Goal: Task Accomplishment & Management: Manage account settings

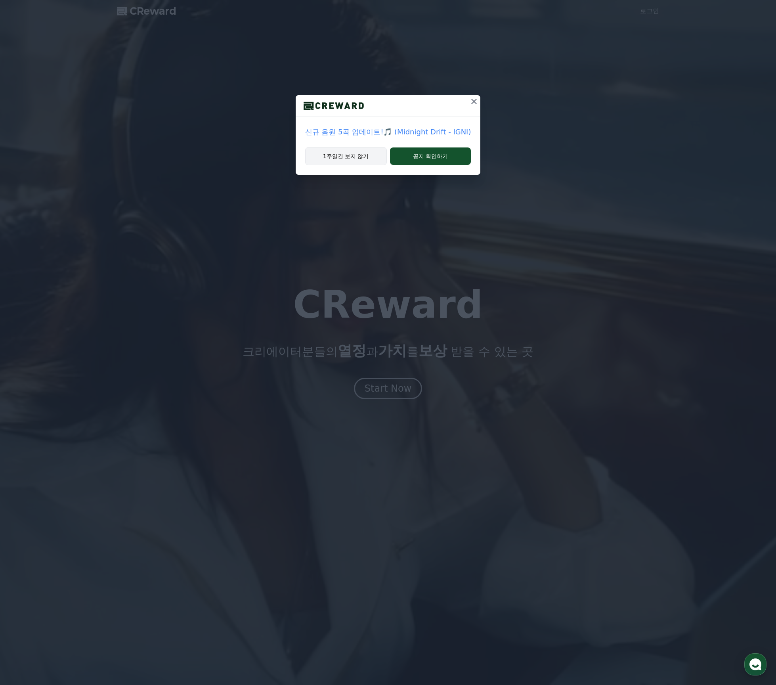
click at [381, 156] on button "1주일간 보지 않기" at bounding box center [346, 156] width 82 height 18
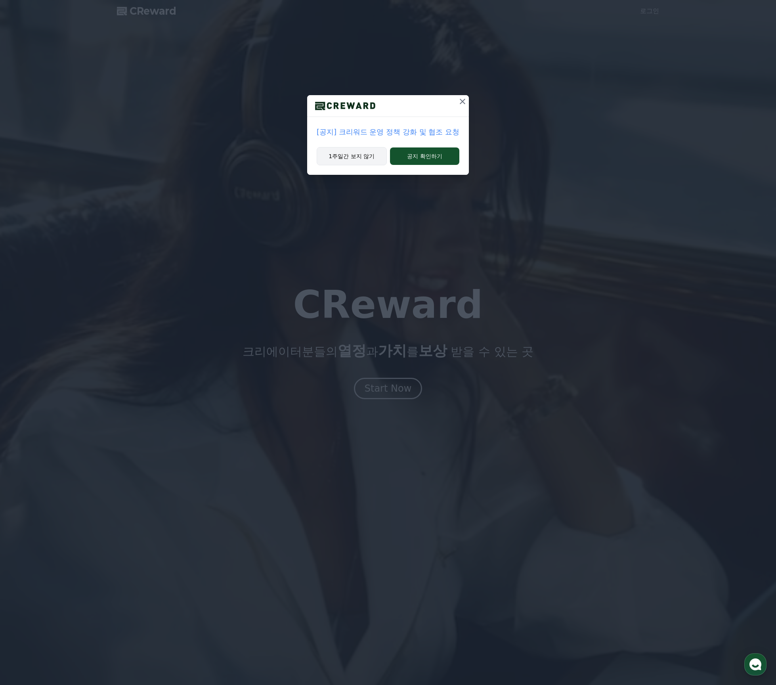
click at [356, 154] on button "1주일간 보지 않기" at bounding box center [352, 156] width 70 height 18
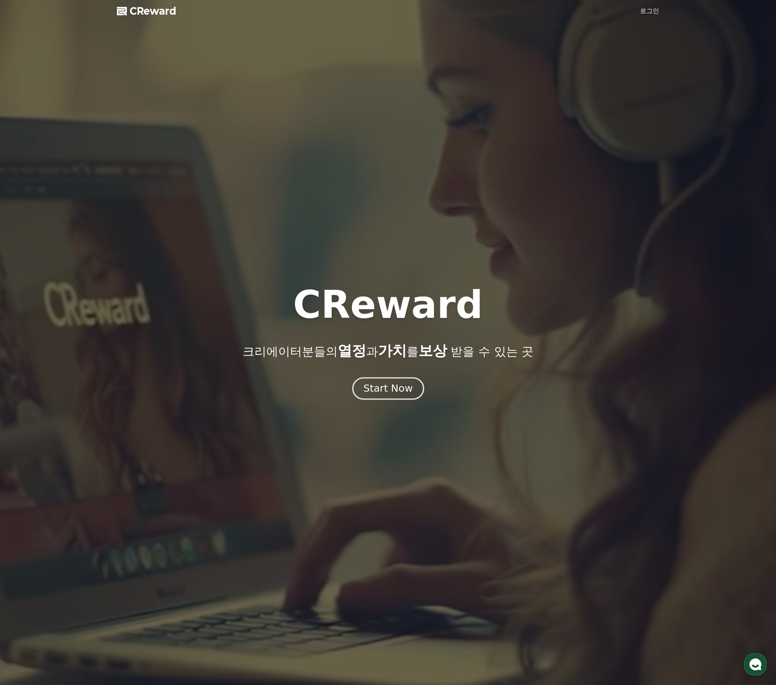
click at [377, 385] on div "Start Now" at bounding box center [388, 388] width 49 height 13
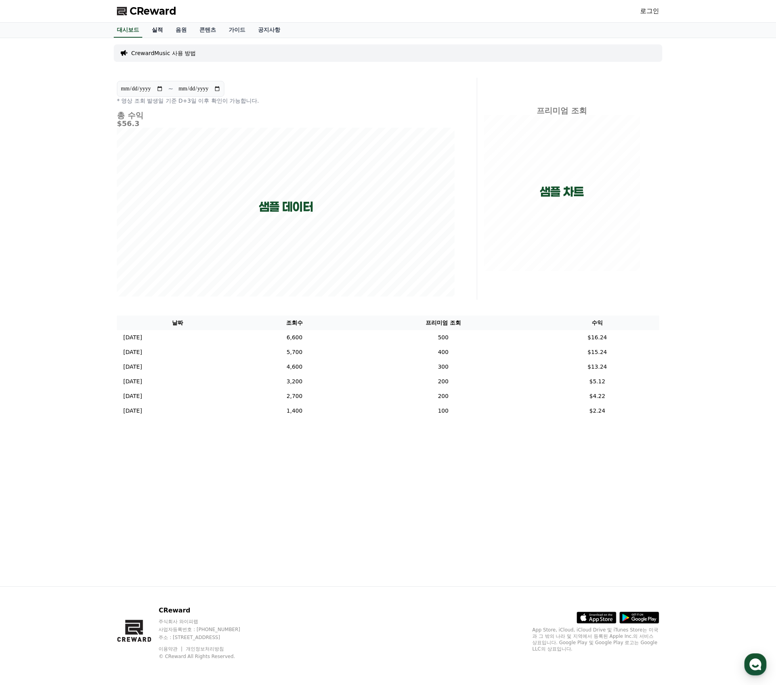
click at [162, 32] on link "실적" at bounding box center [157, 30] width 24 height 15
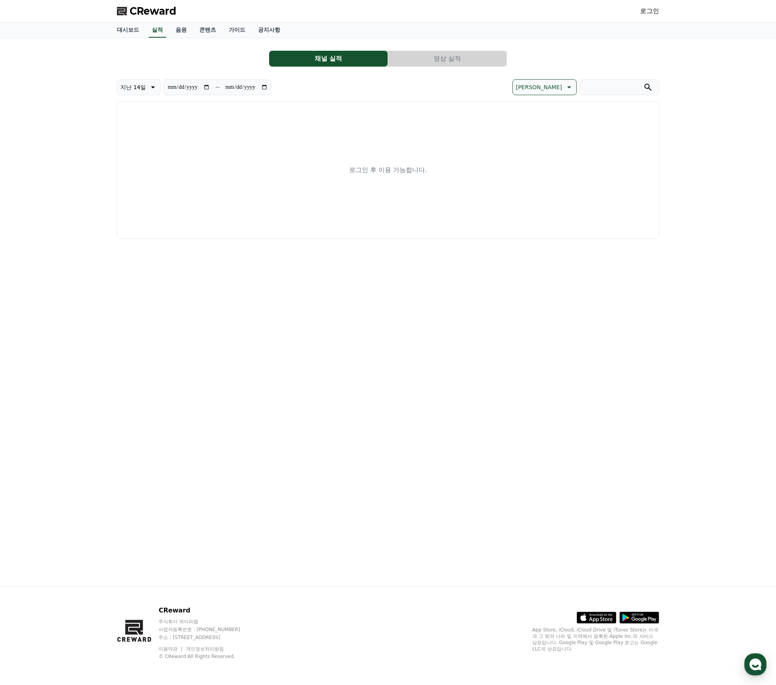
click at [645, 9] on link "로그인" at bounding box center [649, 11] width 19 height 10
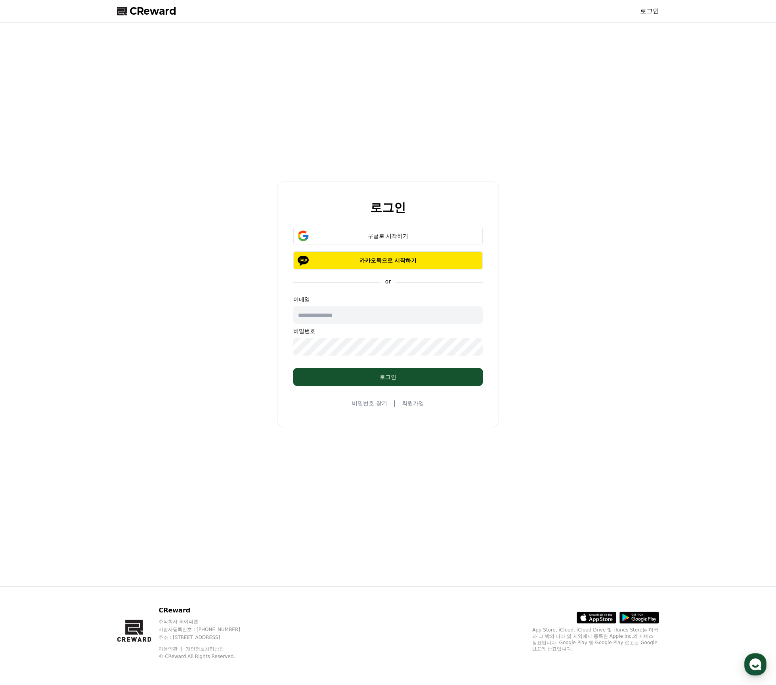
click at [327, 314] on input "text" at bounding box center [387, 314] width 189 height 17
type input "*"
type input "**********"
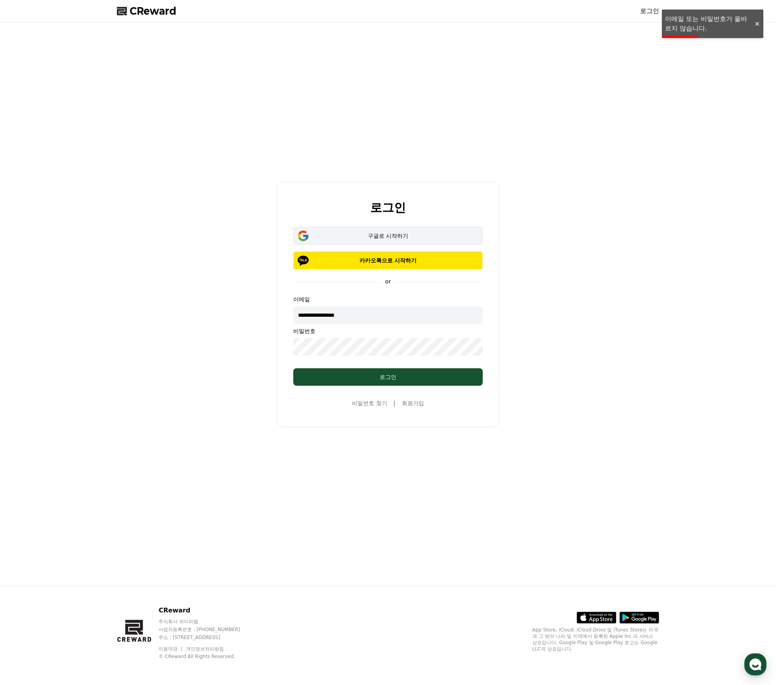
click at [379, 235] on div "구글로 시작하기" at bounding box center [388, 236] width 167 height 8
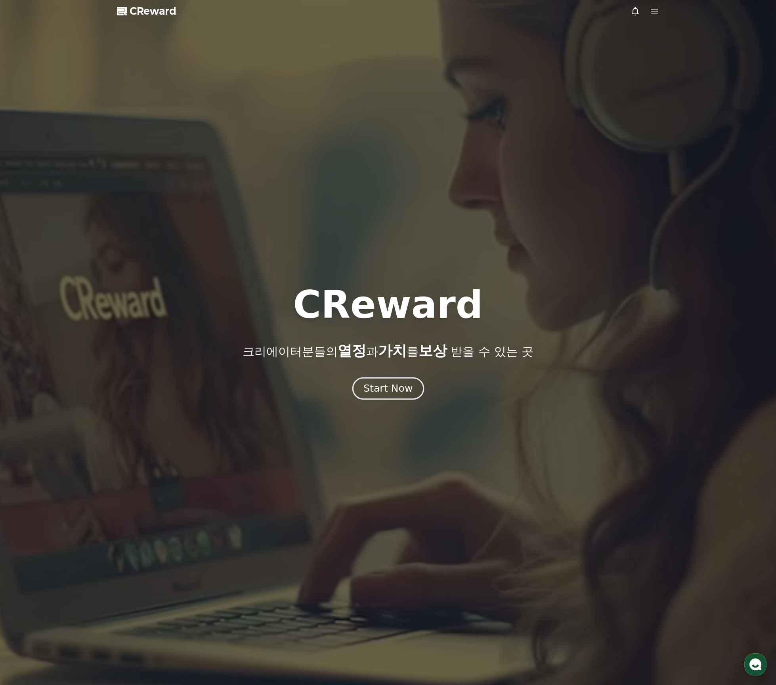
click at [396, 384] on div "Start Now" at bounding box center [388, 388] width 49 height 13
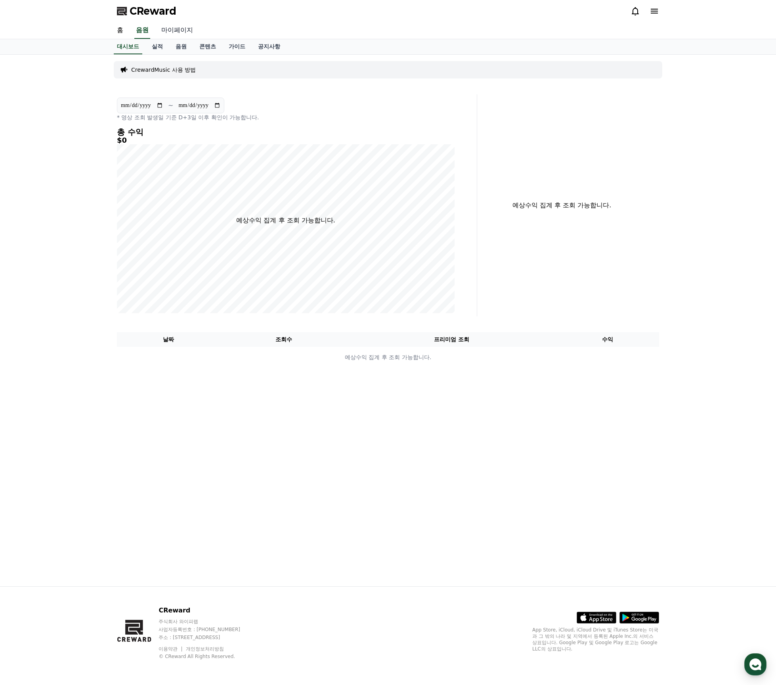
click at [181, 29] on link "마이페이지" at bounding box center [177, 30] width 44 height 17
select select "**********"
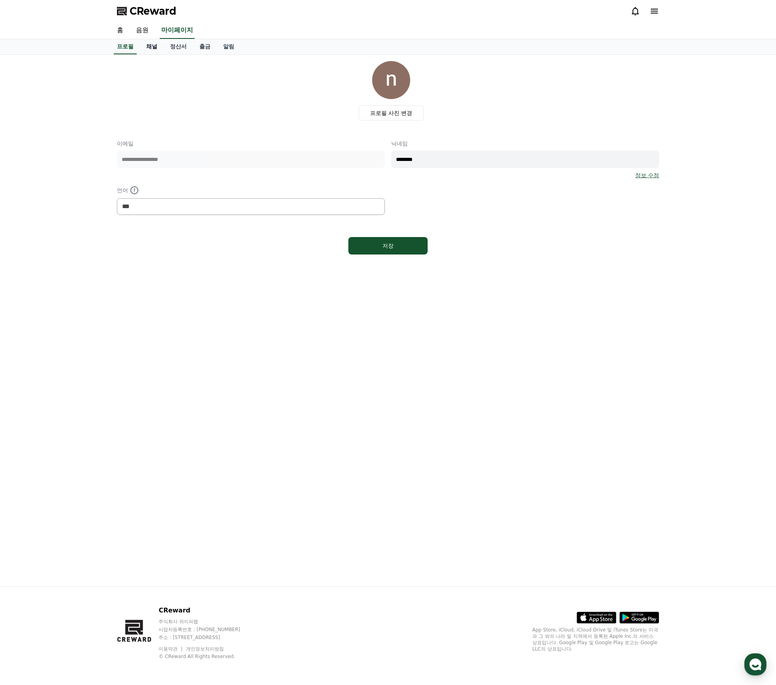
click at [153, 42] on link "채널" at bounding box center [152, 46] width 24 height 15
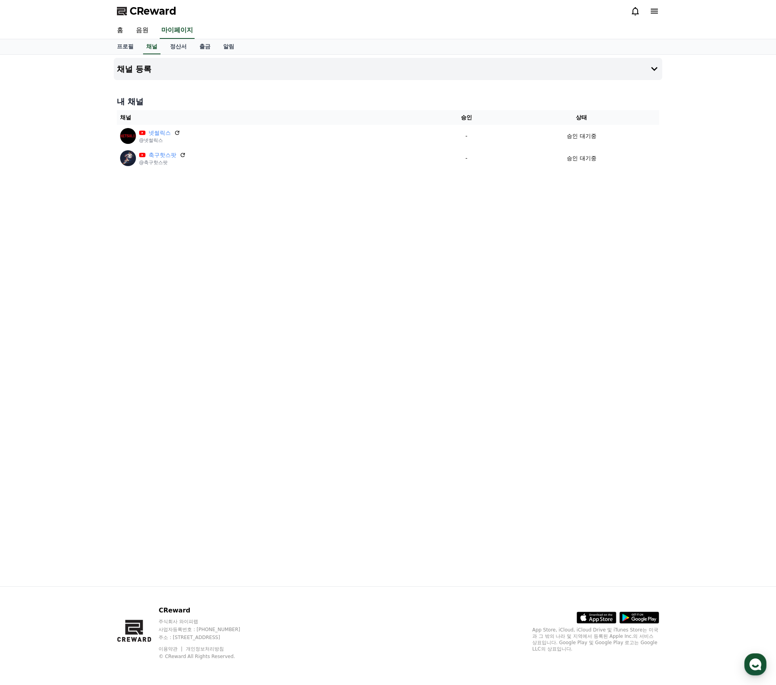
click at [157, 10] on span "CReward" at bounding box center [153, 11] width 47 height 13
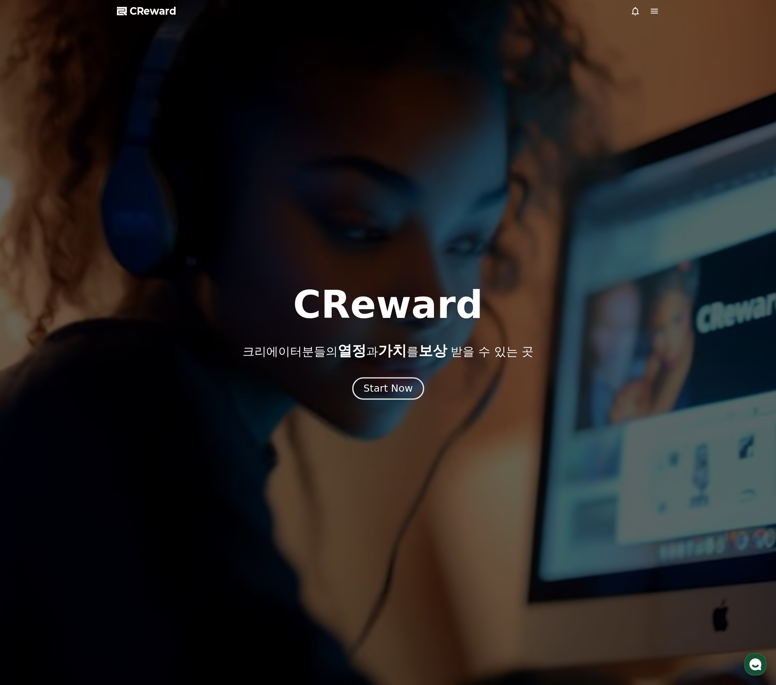
click at [398, 387] on div "Start Now" at bounding box center [388, 388] width 49 height 13
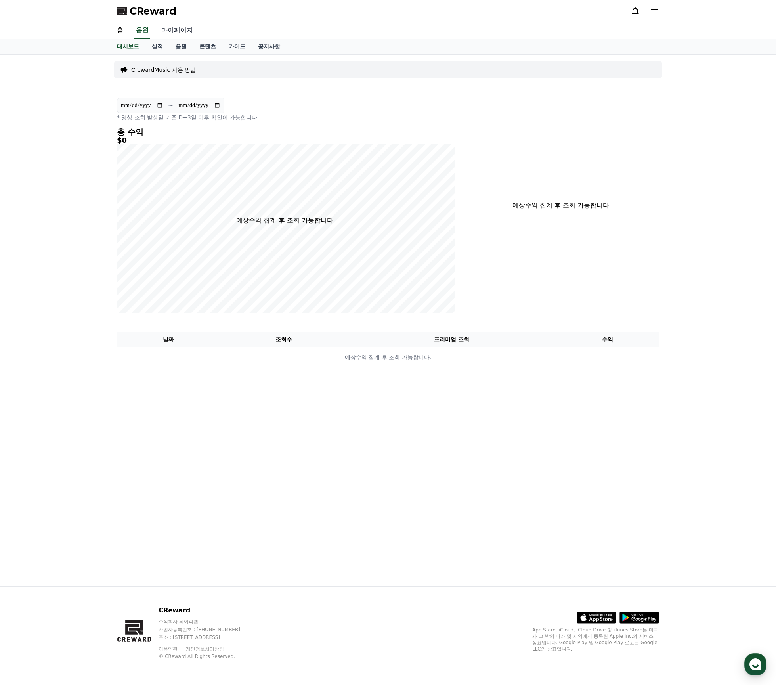
click at [184, 25] on link "마이페이지" at bounding box center [177, 30] width 44 height 17
select select "**********"
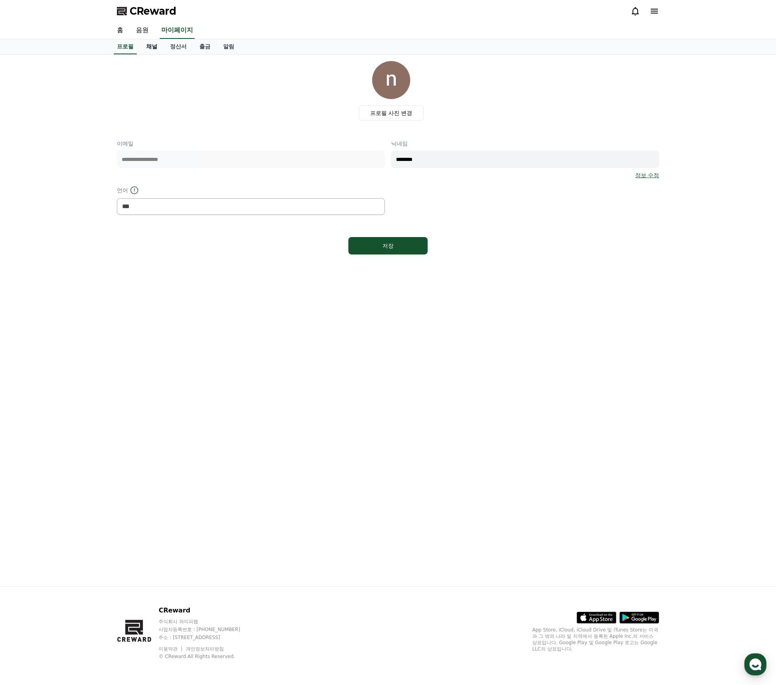
click at [148, 44] on link "채널" at bounding box center [152, 46] width 24 height 15
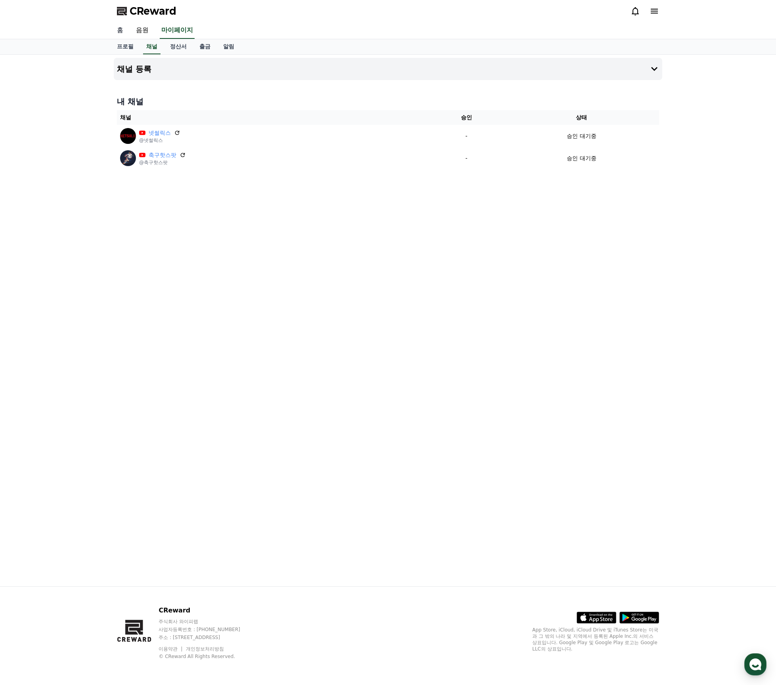
click at [121, 29] on link "홈" at bounding box center [120, 30] width 19 height 17
